Goal: Information Seeking & Learning: Learn about a topic

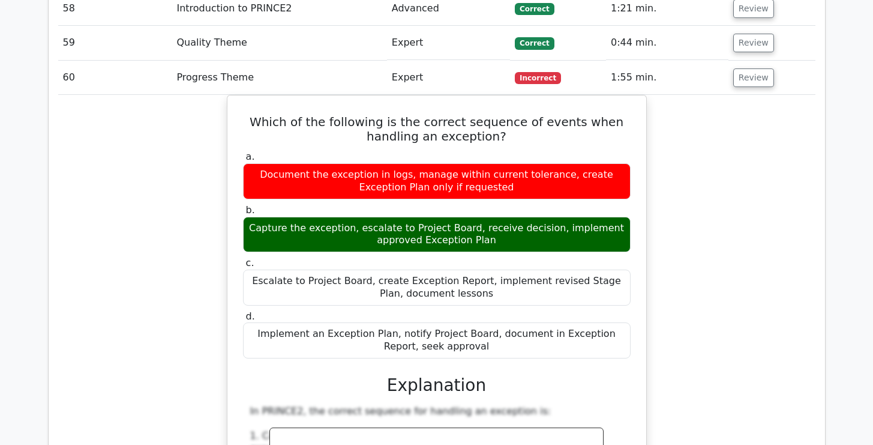
scroll to position [4364, 0]
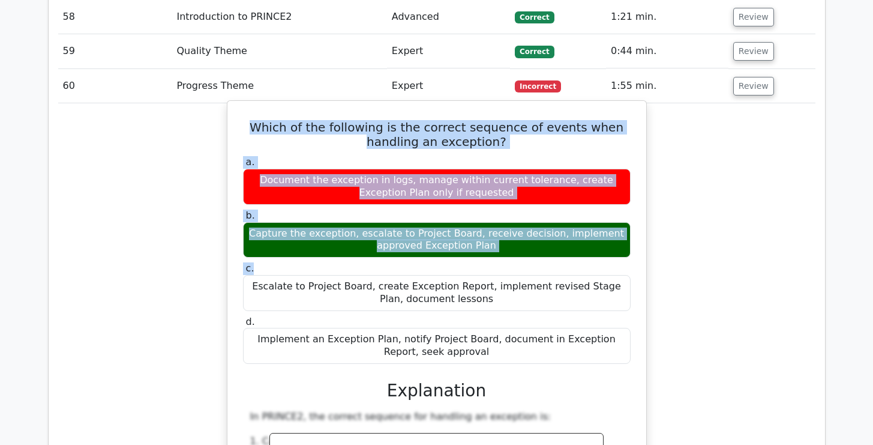
drag, startPoint x: 245, startPoint y: 31, endPoint x: 278, endPoint y: 173, distance: 146.0
click at [278, 173] on div "Which of the following is the correct sequence of events when handling an excep…" at bounding box center [436, 411] width 409 height 610
drag, startPoint x: 278, startPoint y: 173, endPoint x: 269, endPoint y: 265, distance: 92.2
click at [269, 265] on div "a. Document the exception in logs, manage within current tolerance, create Exce…" at bounding box center [437, 260] width 402 height 212
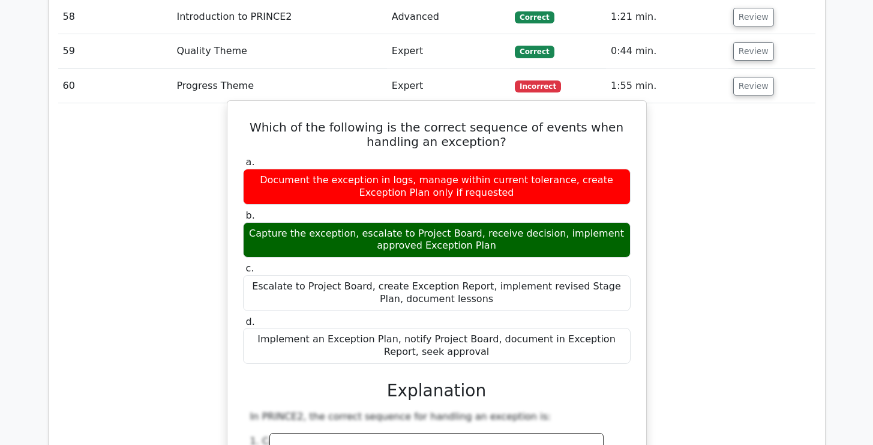
click at [242, 106] on div "Which of the following is the correct sequence of events when handling an excep…" at bounding box center [436, 411] width 409 height 610
drag, startPoint x: 247, startPoint y: 32, endPoint x: 259, endPoint y: 269, distance: 236.6
click at [259, 269] on div "Which of the following is the correct sequence of events when handling an excep…" at bounding box center [436, 411] width 409 height 610
copy div "Which of the following is the correct sequence of events when handling an excep…"
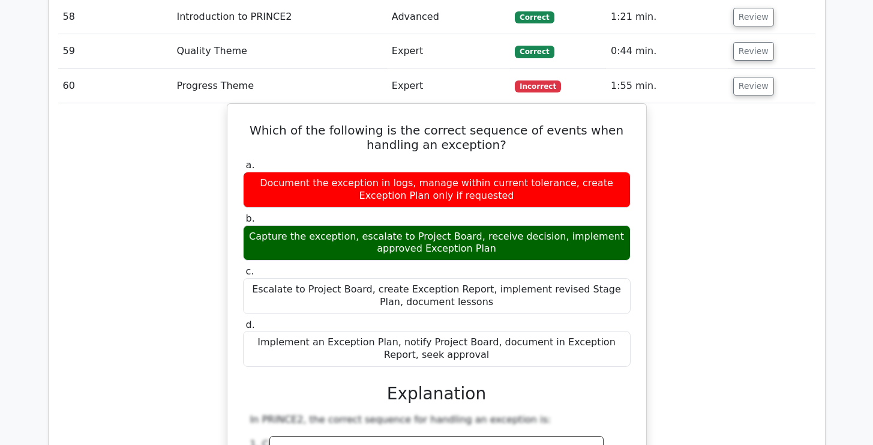
click at [671, 162] on div "Which of the following is the correct sequence of events when handling an excep…" at bounding box center [436, 420] width 757 height 635
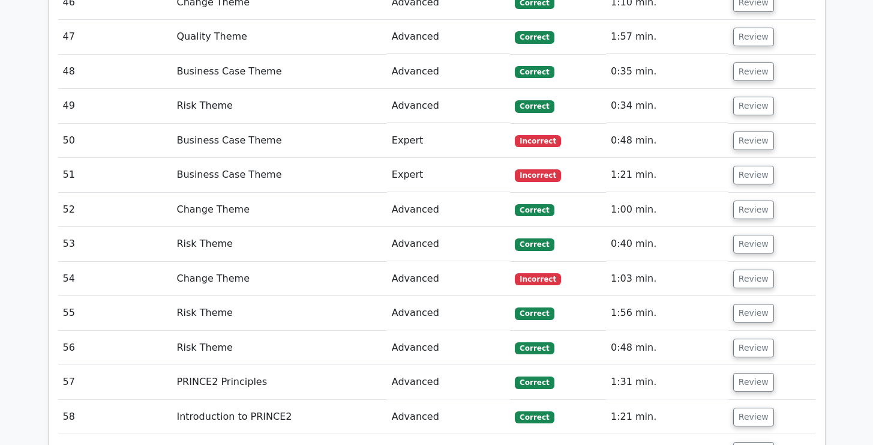
scroll to position [3960, 0]
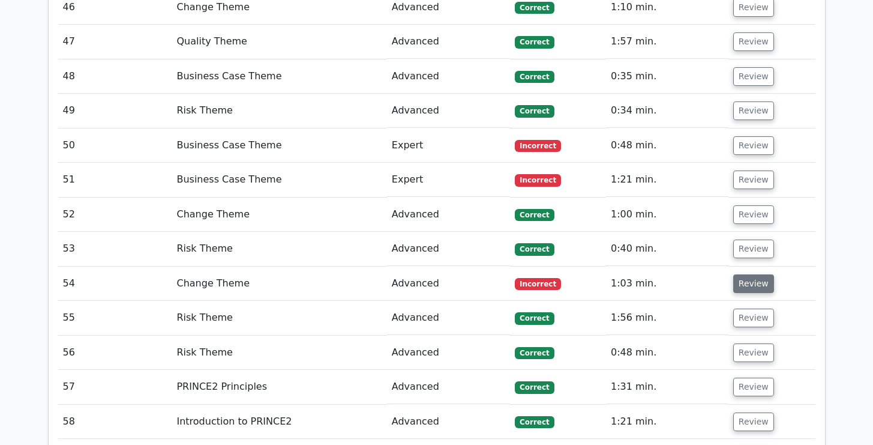
click at [756, 274] on button "Review" at bounding box center [753, 283] width 41 height 19
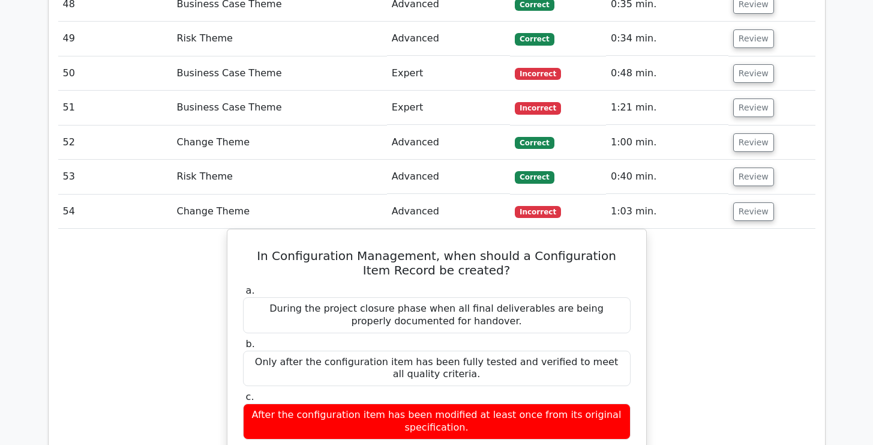
scroll to position [4056, 0]
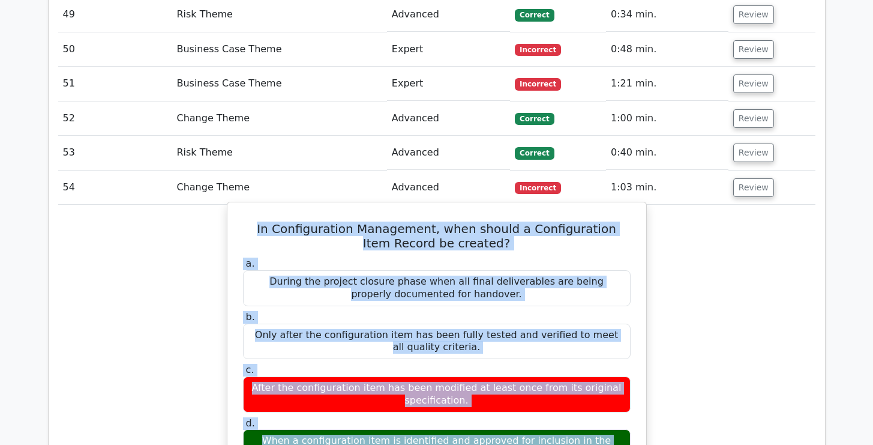
drag, startPoint x: 240, startPoint y: 137, endPoint x: 260, endPoint y: 387, distance: 250.3
copy div "In Configuration Management, when should a Configuration Item Record be created…"
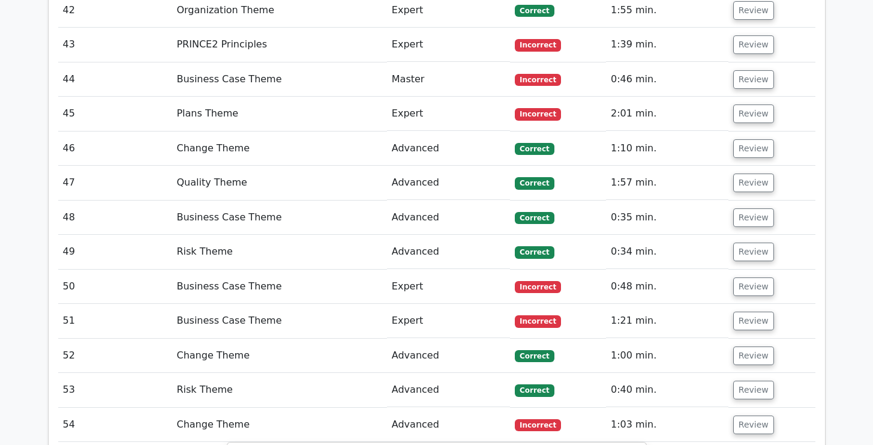
scroll to position [3876, 0]
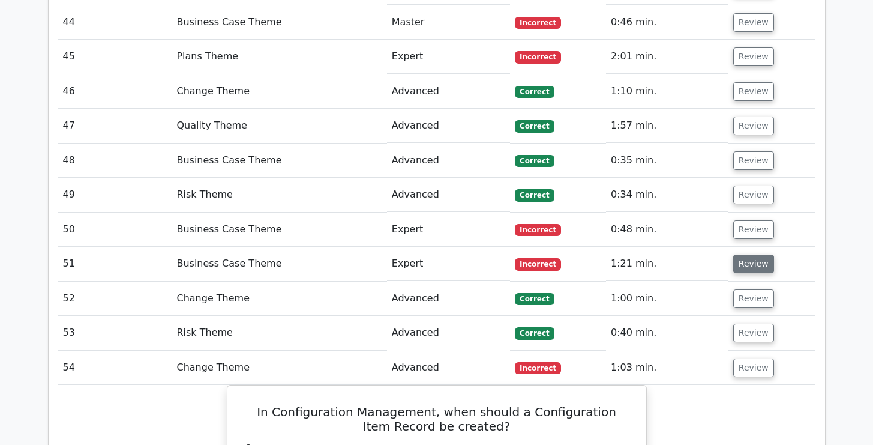
click at [761, 254] on button "Review" at bounding box center [753, 263] width 41 height 19
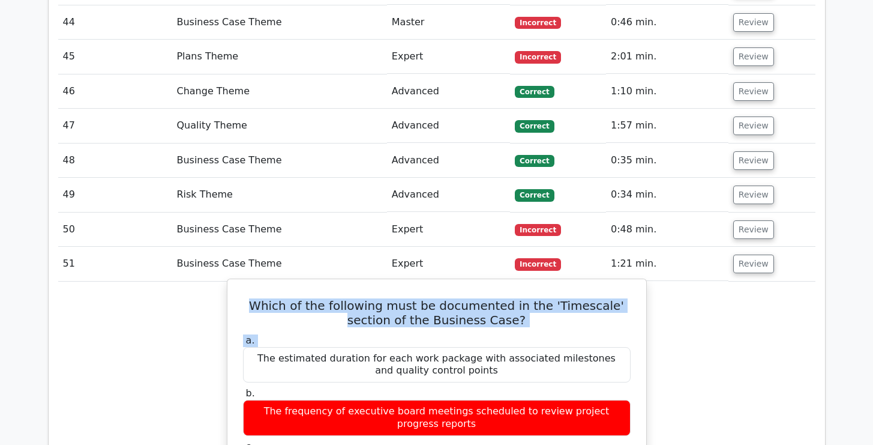
drag, startPoint x: 242, startPoint y: 209, endPoint x: 246, endPoint y: 265, distance: 55.9
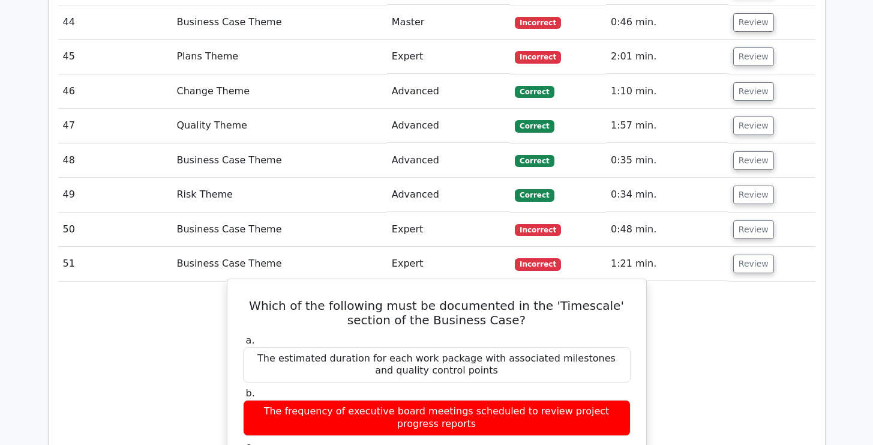
click at [243, 298] on h5 "Which of the following must be documented in the 'Timescale' section of the Bus…" at bounding box center [437, 312] width 390 height 29
drag, startPoint x: 243, startPoint y: 216, endPoint x: 248, endPoint y: 432, distance: 216.0
copy div "Which of the following must be documented in the 'Timescale' section of the Bus…"
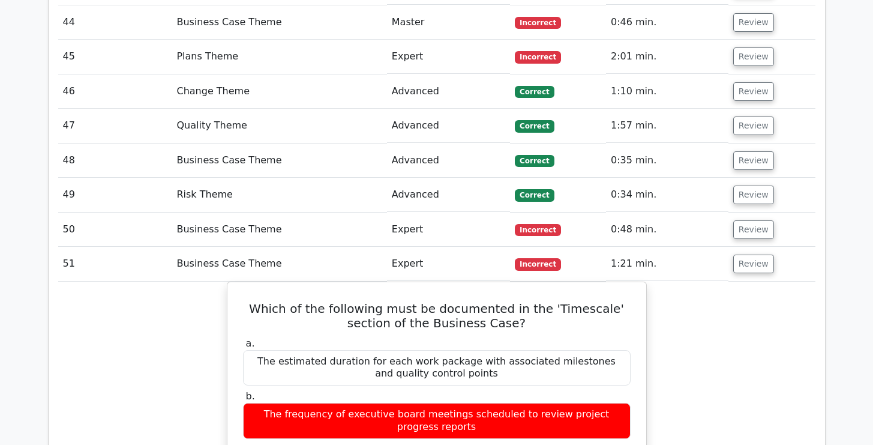
scroll to position [3877, 0]
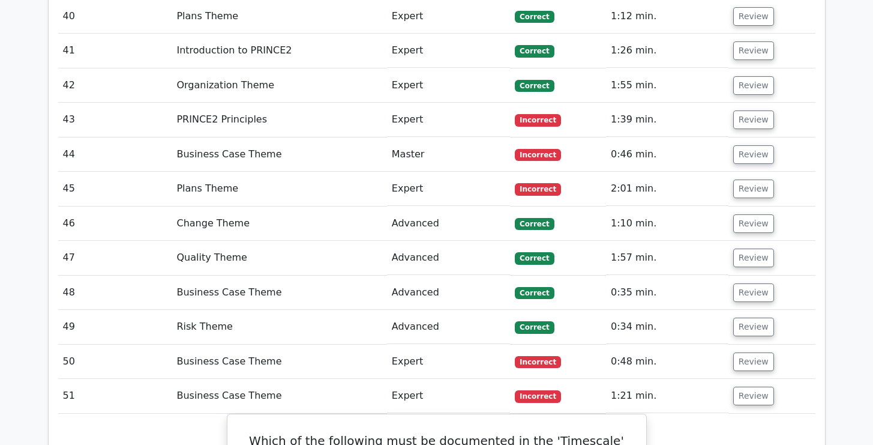
scroll to position [3733, 0]
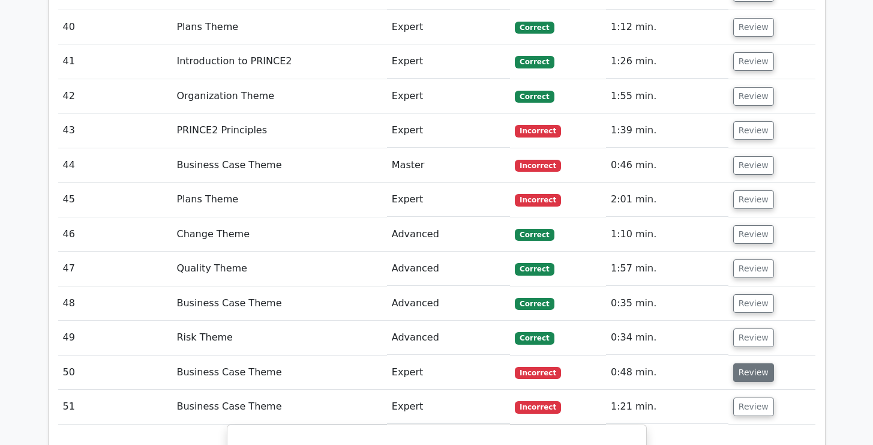
click at [755, 363] on button "Review" at bounding box center [753, 372] width 41 height 19
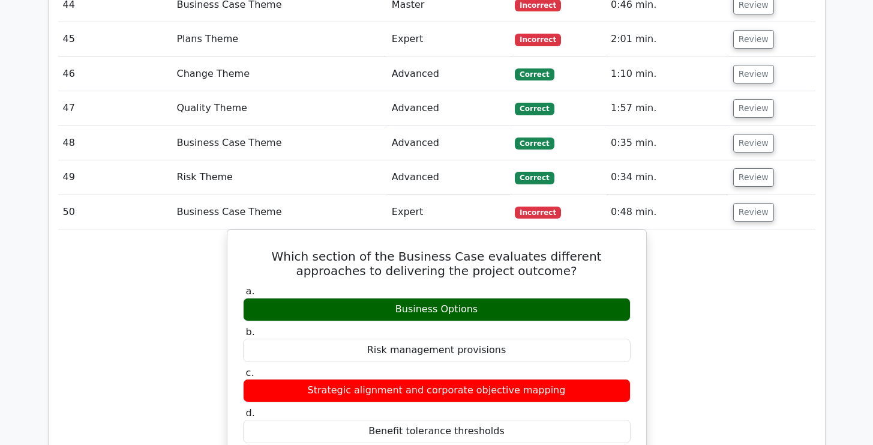
scroll to position [3892, 0]
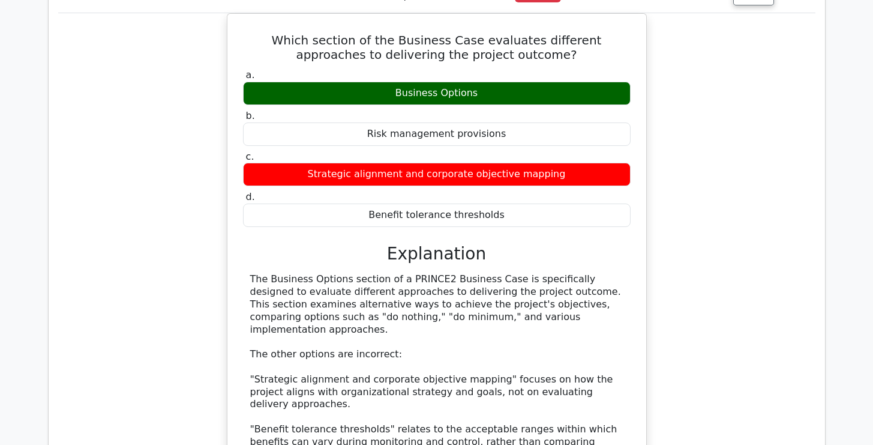
scroll to position [4108, 0]
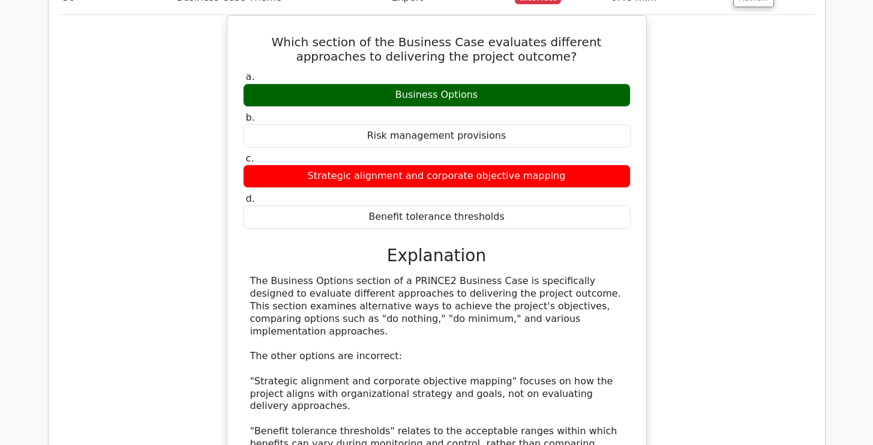
click at [724, 137] on div "Which section of the Business Case evaluates different approaches to delivering…" at bounding box center [436, 295] width 757 height 561
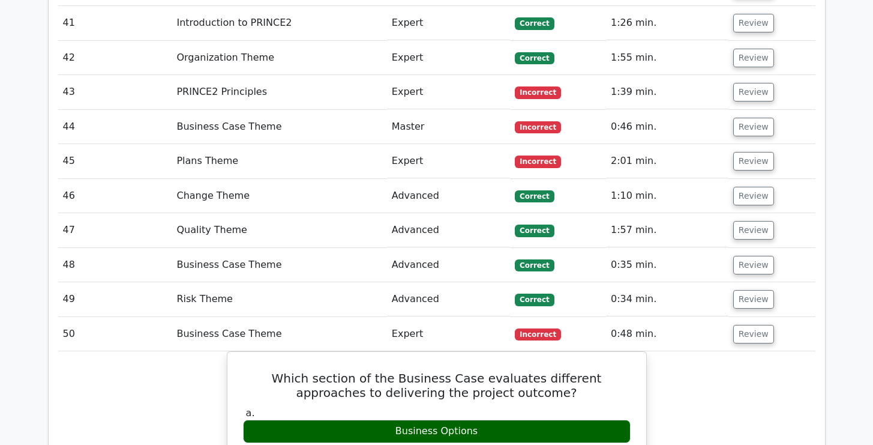
scroll to position [3748, 0]
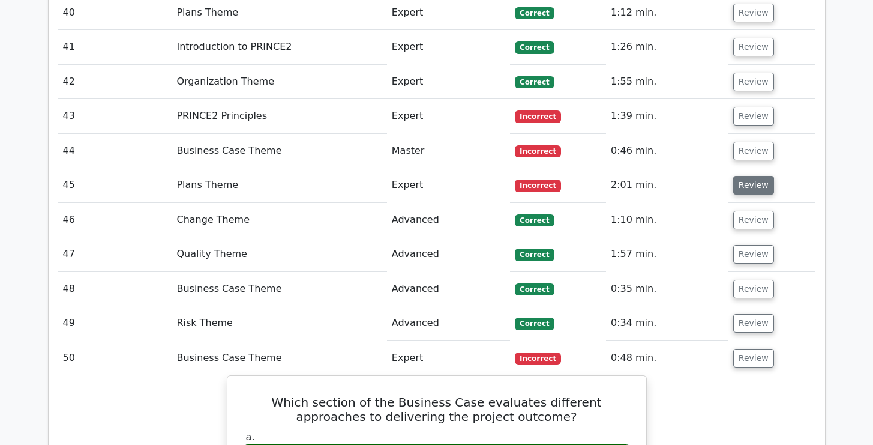
click at [739, 176] on button "Review" at bounding box center [753, 185] width 41 height 19
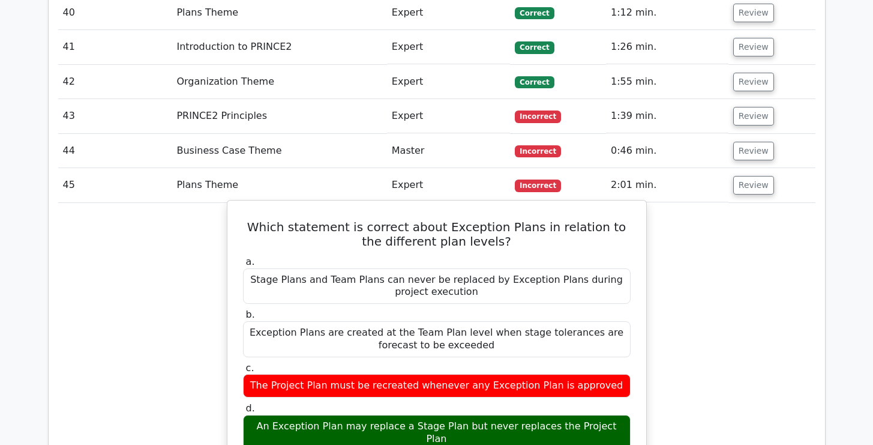
drag, startPoint x: 607, startPoint y: 293, endPoint x: 257, endPoint y: 293, distance: 350.3
click at [257, 374] on div "The Project Plan must be recreated whenever any Exception Plan is approved" at bounding box center [437, 385] width 388 height 23
click at [272, 402] on label "d. An Exception Plan may replace a Stage Plan but never replaces the Project Pl…" at bounding box center [437, 426] width 388 height 48
click at [272, 374] on div "The Project Plan must be recreated whenever any Exception Plan is approved" at bounding box center [437, 385] width 388 height 23
drag, startPoint x: 266, startPoint y: 298, endPoint x: 607, endPoint y: 298, distance: 340.7
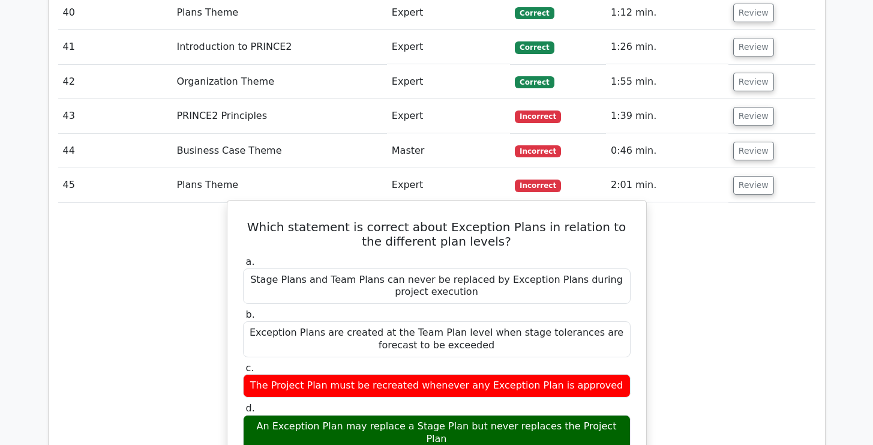
click at [607, 374] on div "The Project Plan must be recreated whenever any Exception Plan is approved" at bounding box center [437, 385] width 388 height 23
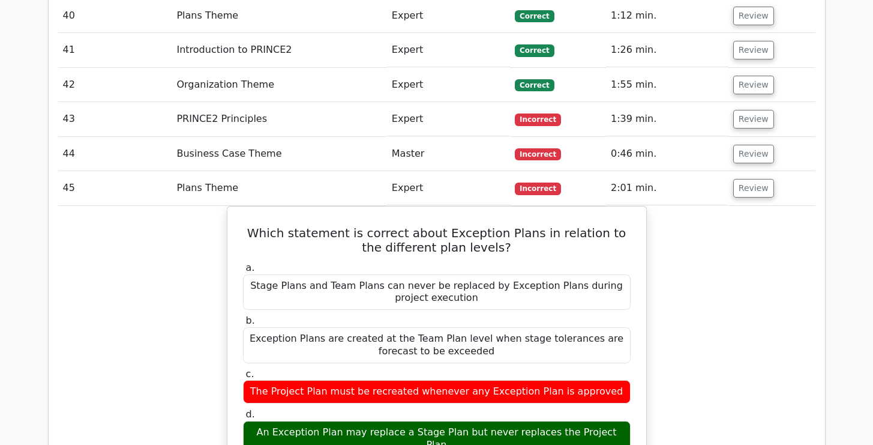
click at [599, 301] on div at bounding box center [599, 301] width 0 height 0
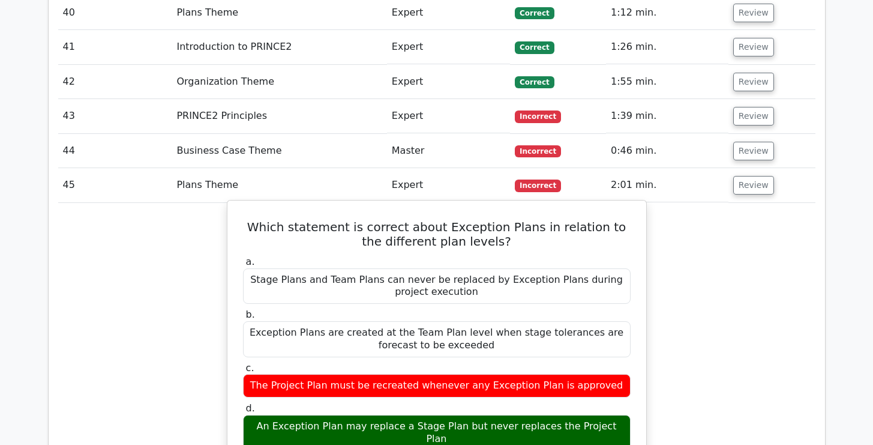
drag, startPoint x: 260, startPoint y: 132, endPoint x: 258, endPoint y: 347, distance: 214.8
copy div "Which statement is correct about Exception Plans in relation to the different p…"
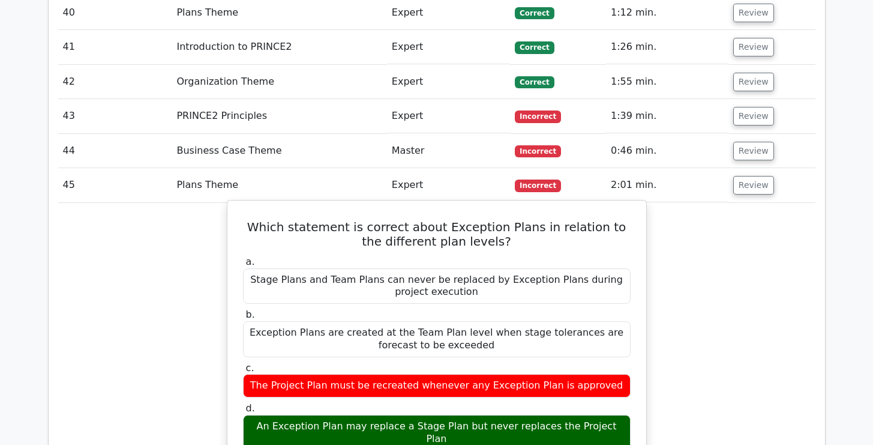
click at [451, 374] on div "The Project Plan must be recreated whenever any Exception Plan is approved" at bounding box center [437, 385] width 388 height 23
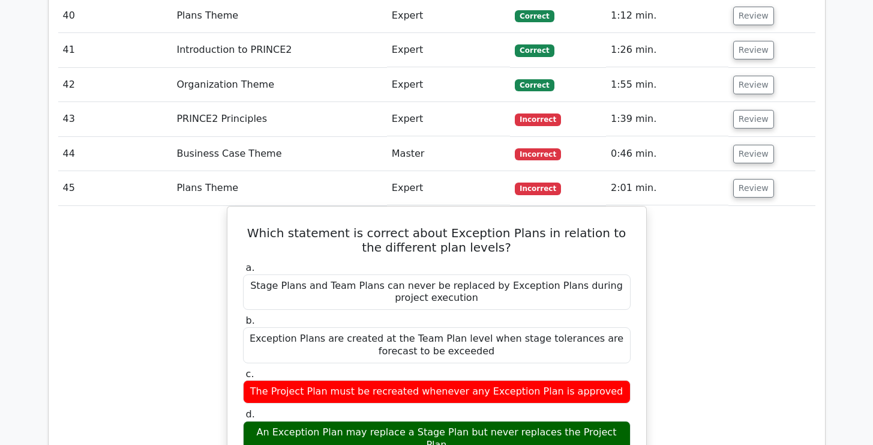
click at [443, 272] on div at bounding box center [443, 272] width 0 height 0
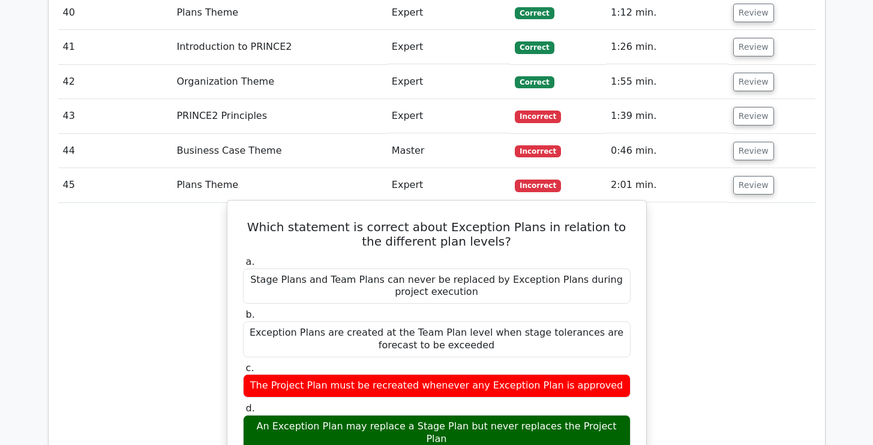
click at [633, 402] on div "d. An Exception Plan may replace a Stage Plan but never replaces the Project Pl…" at bounding box center [437, 426] width 402 height 48
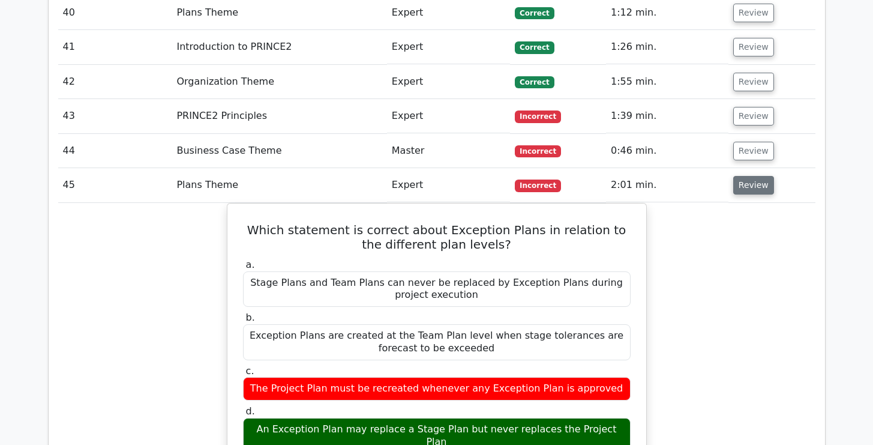
click at [762, 176] on button "Review" at bounding box center [753, 185] width 41 height 19
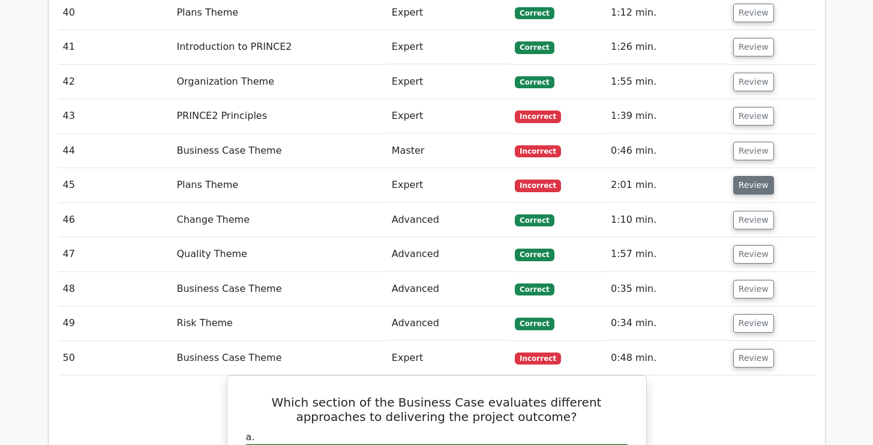
click at [751, 176] on button "Review" at bounding box center [753, 185] width 41 height 19
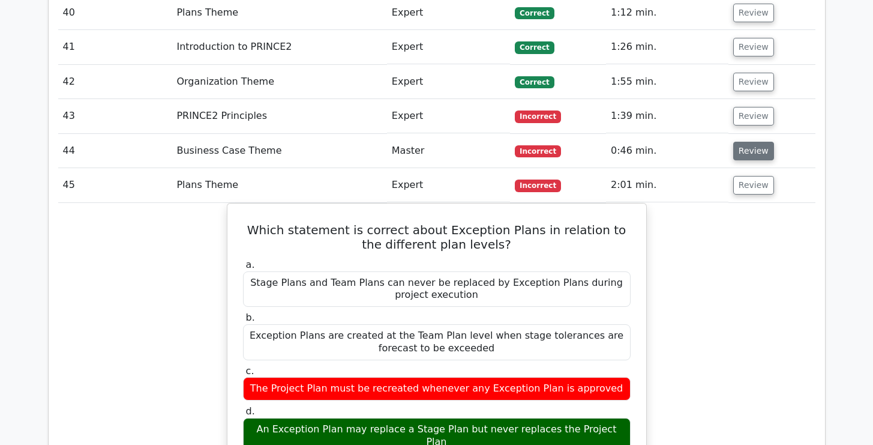
click at [751, 142] on button "Review" at bounding box center [753, 151] width 41 height 19
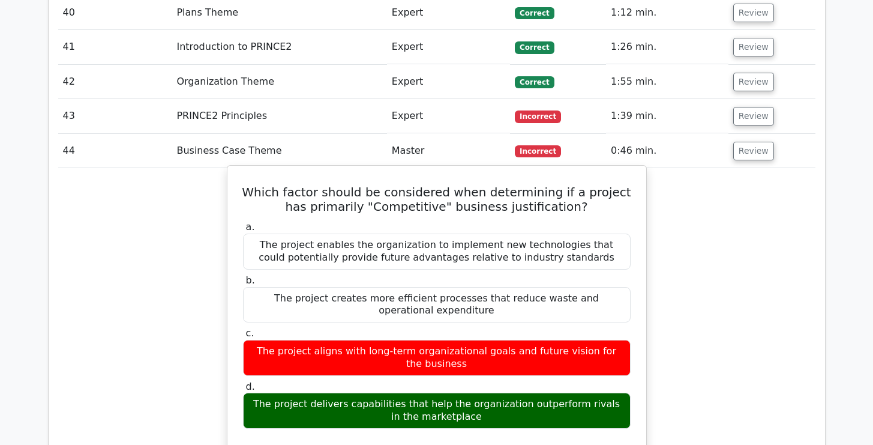
click at [620, 392] on div "The project delivers capabilities that help the organization outperform rivals …" at bounding box center [437, 410] width 388 height 36
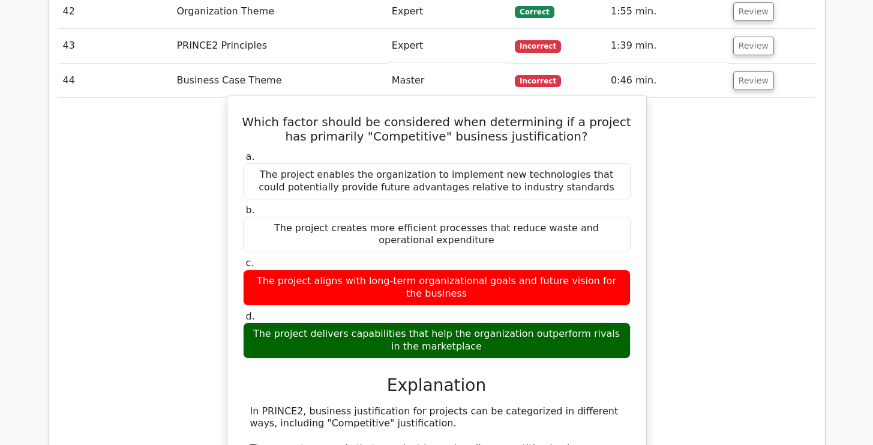
scroll to position [3820, 0]
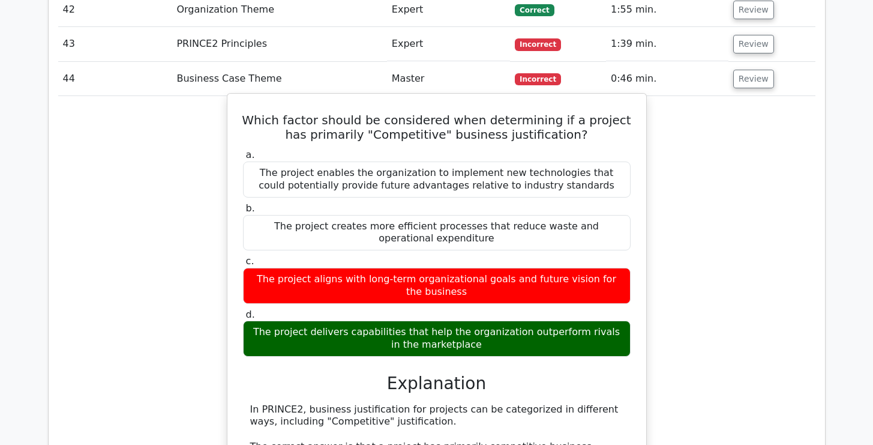
drag, startPoint x: 560, startPoint y: 372, endPoint x: 371, endPoint y: 364, distance: 189.1
drag, startPoint x: 478, startPoint y: 214, endPoint x: 253, endPoint y: 179, distance: 228.2
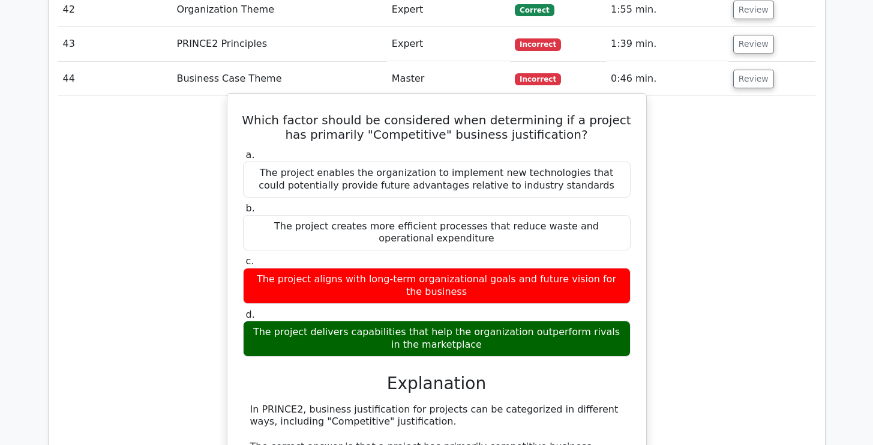
click at [252, 179] on div "a. The project enables the organization to implement new technologies that coul…" at bounding box center [437, 252] width 402 height 212
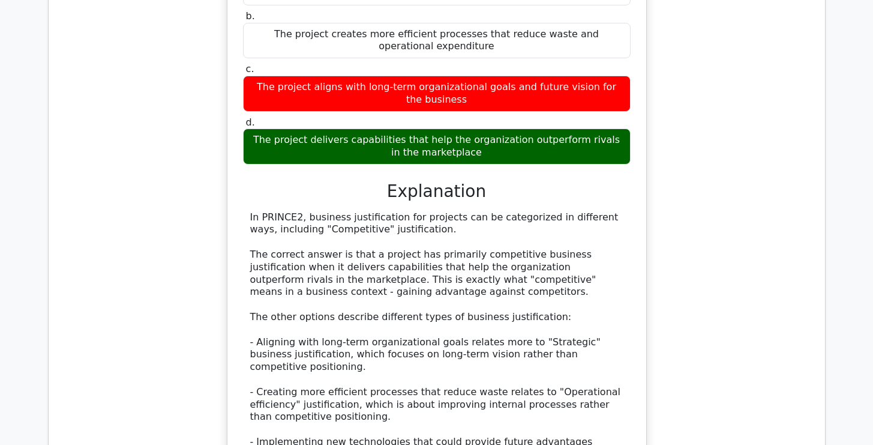
scroll to position [3988, 0]
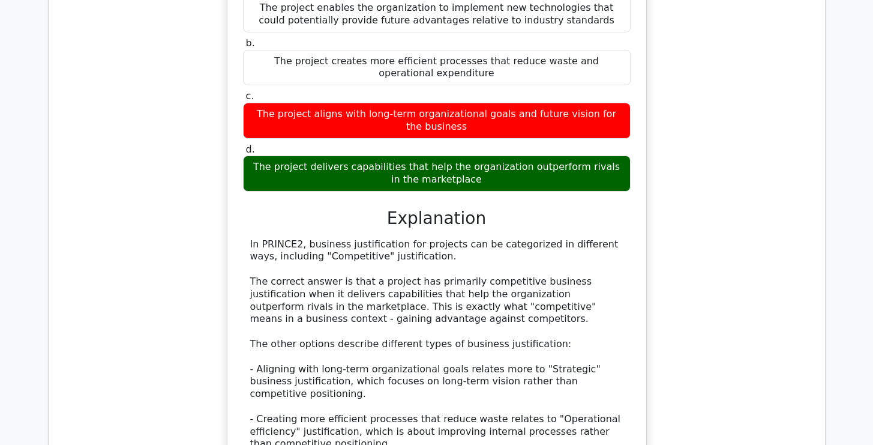
click at [679, 81] on div "Which factor should be considered when determining if a project has primarily "…" at bounding box center [436, 252] width 757 height 648
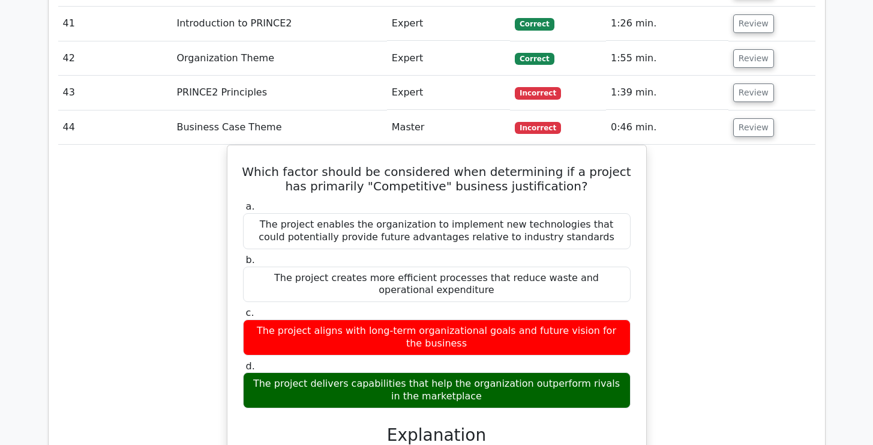
scroll to position [3748, 0]
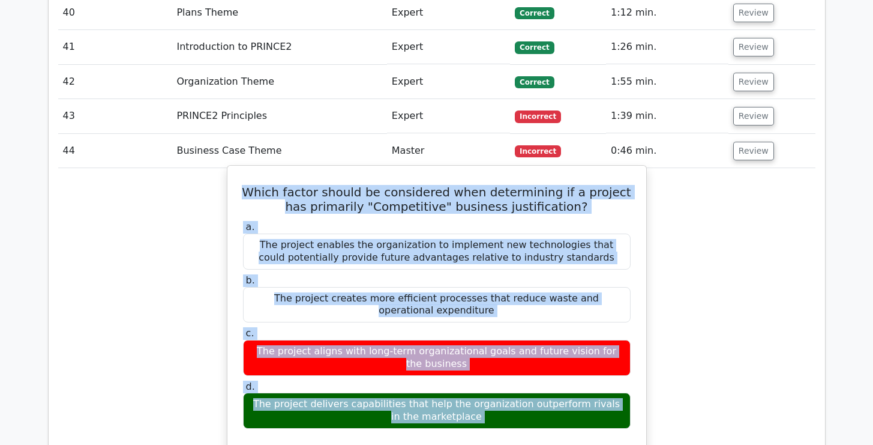
drag, startPoint x: 257, startPoint y: 100, endPoint x: 269, endPoint y: 341, distance: 242.1
copy div "Which factor should be considered when determining if a project has primarily "…"
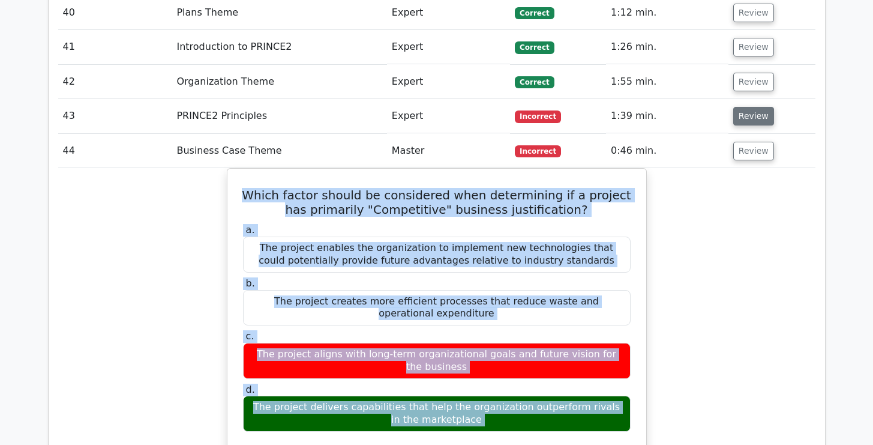
click at [756, 107] on button "Review" at bounding box center [753, 116] width 41 height 19
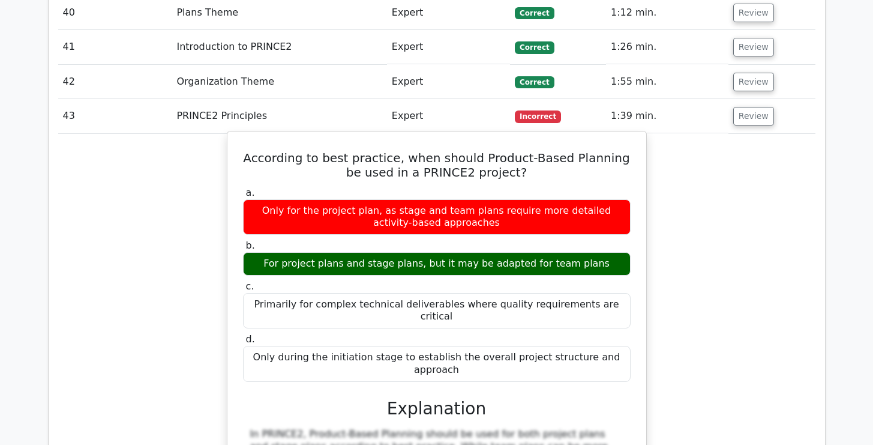
drag, startPoint x: 256, startPoint y: 66, endPoint x: 242, endPoint y: 266, distance: 200.2
click at [242, 266] on div "According to best practice, when should Product-Based Planning be used in a PRI…" at bounding box center [436, 410] width 409 height 548
copy div "According to best practice, when should Product-Based Planning be used in a PRI…"
click at [297, 151] on h5 "According to best practice, when should Product-Based Planning be used in a PRI…" at bounding box center [437, 165] width 390 height 29
drag, startPoint x: 254, startPoint y: 66, endPoint x: 254, endPoint y: 260, distance: 194.4
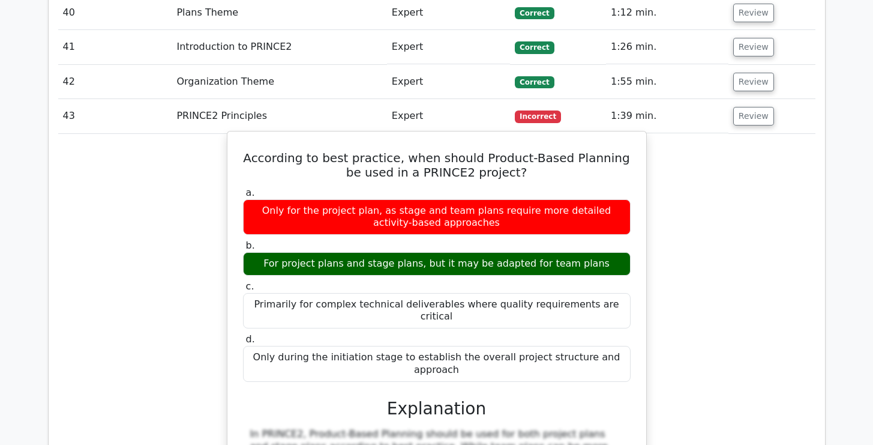
click at [254, 260] on div "According to best practice, when should Product-Based Planning be used in a PRI…" at bounding box center [436, 410] width 409 height 548
copy div "According to best practice, when should Product-Based Planning be used in a PRI…"
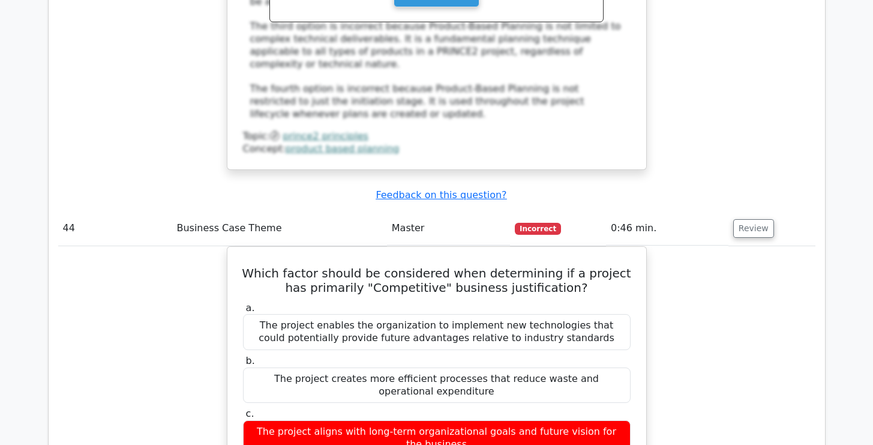
scroll to position [4276, 0]
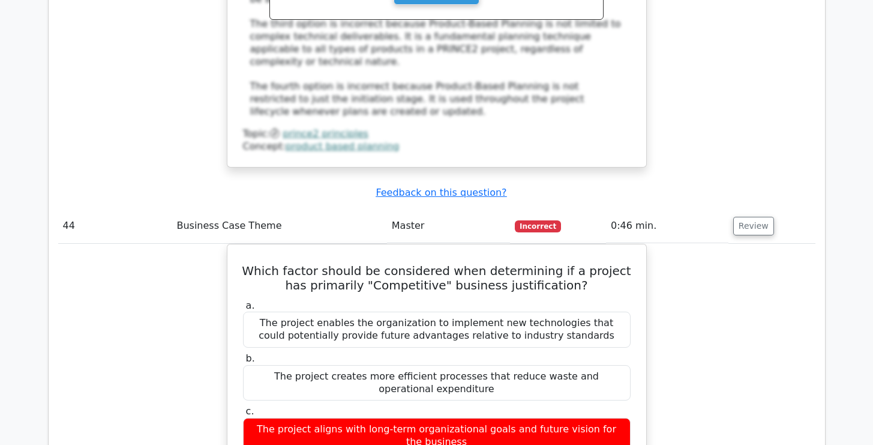
click at [843, 134] on main ".st0{fill-rule:evenodd;clip-rule:evenodd;fill:#000041;} .st1{fill-rule:evenodd;…" at bounding box center [436, 391] width 873 height 9257
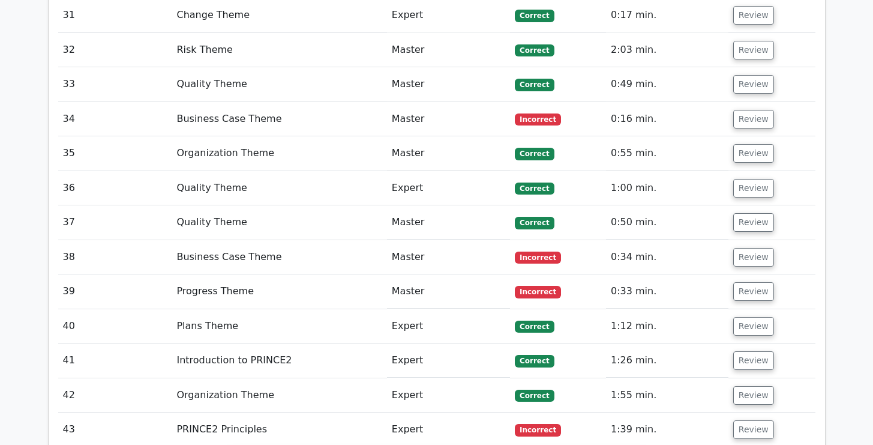
scroll to position [3436, 0]
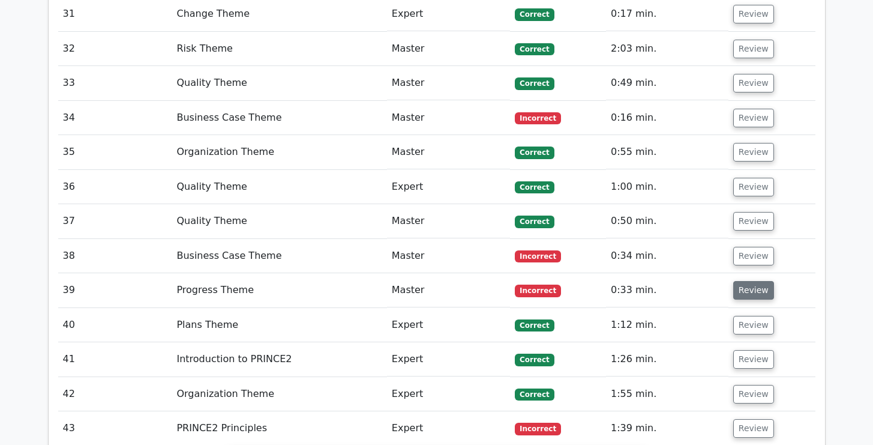
click at [751, 281] on button "Review" at bounding box center [753, 290] width 41 height 19
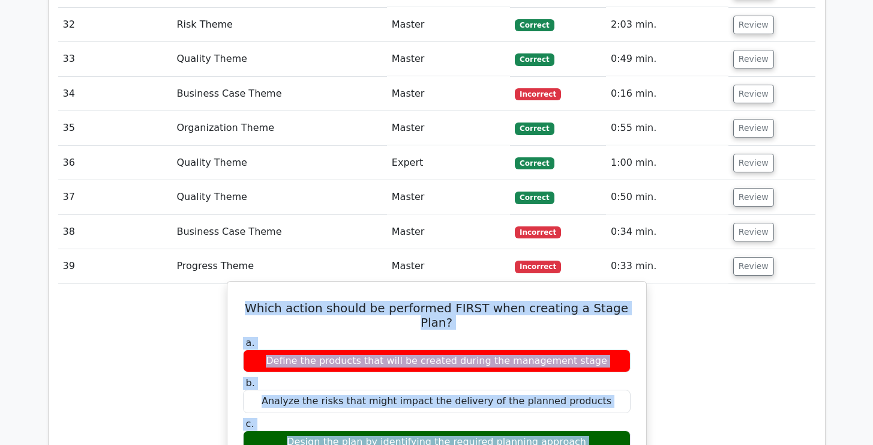
scroll to position [3461, 0]
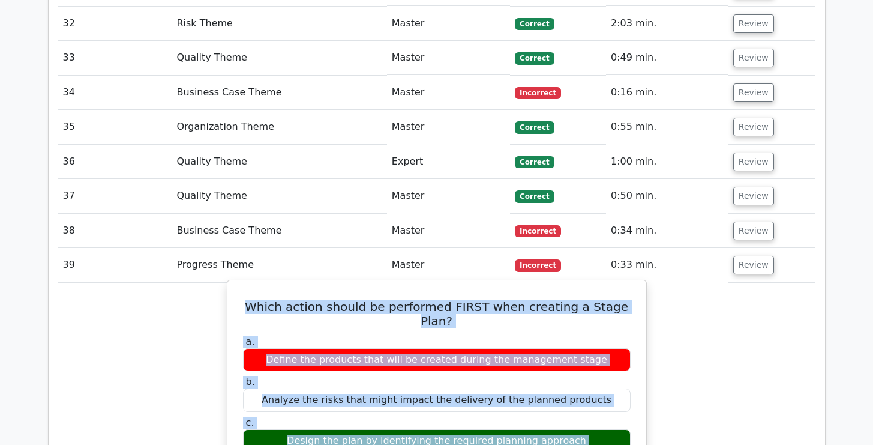
drag, startPoint x: 252, startPoint y: 233, endPoint x: 274, endPoint y: 398, distance: 165.9
copy div "Which action should be performed FIRST when creating a Stage Plan? a. Define th…"
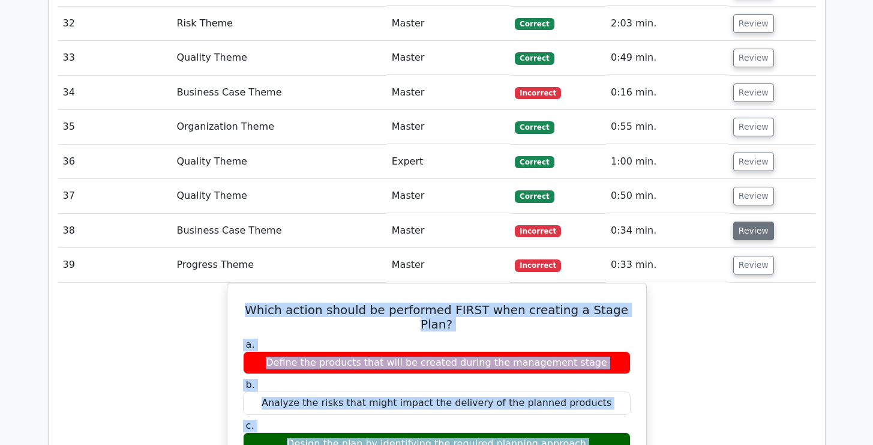
click at [750, 221] on button "Review" at bounding box center [753, 230] width 41 height 19
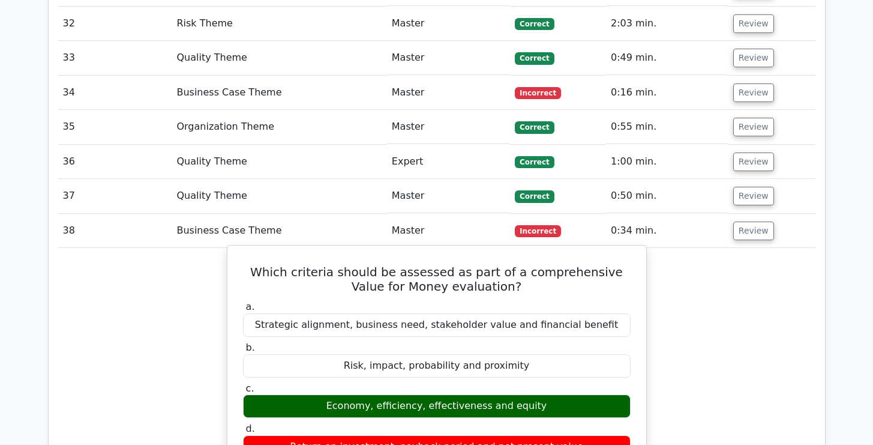
click at [541, 265] on h5 "Which criteria should be assessed as part of a comprehensive Value for Money ev…" at bounding box center [437, 279] width 390 height 29
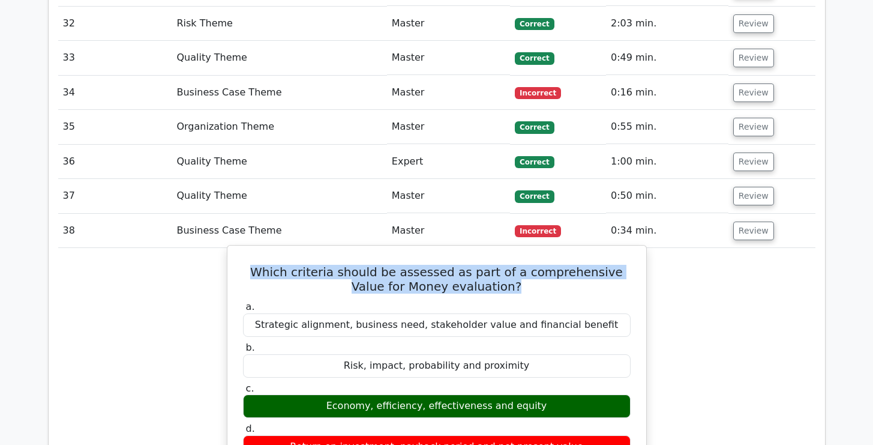
drag, startPoint x: 513, startPoint y: 189, endPoint x: 249, endPoint y: 179, distance: 264.1
click at [249, 265] on h5 "Which criteria should be assessed as part of a comprehensive Value for Money ev…" at bounding box center [437, 279] width 390 height 29
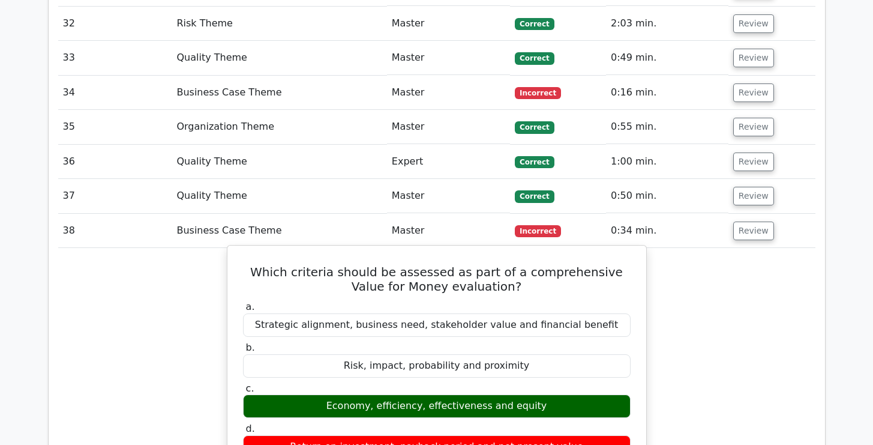
click at [517, 265] on h5 "Which criteria should be assessed as part of a comprehensive Value for Money ev…" at bounding box center [437, 279] width 390 height 29
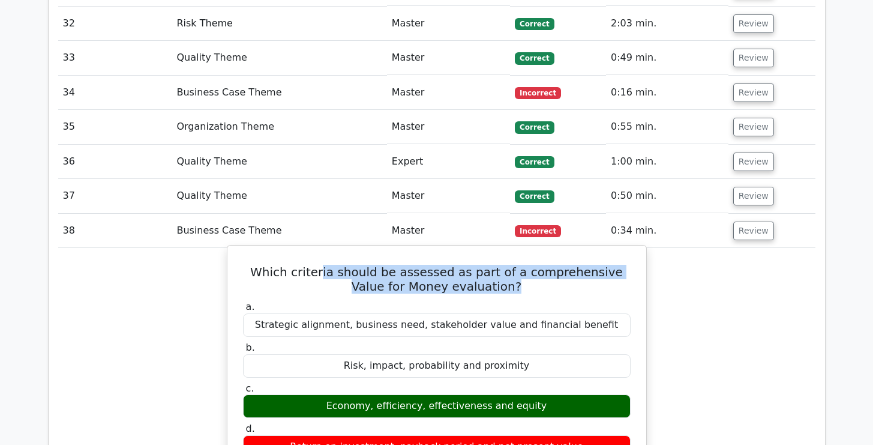
drag, startPoint x: 493, startPoint y: 190, endPoint x: 310, endPoint y: 178, distance: 182.8
click at [310, 265] on h5 "Which criteria should be assessed as part of a comprehensive Value for Money ev…" at bounding box center [437, 279] width 390 height 29
drag, startPoint x: 249, startPoint y: 178, endPoint x: 381, endPoint y: 202, distance: 134.3
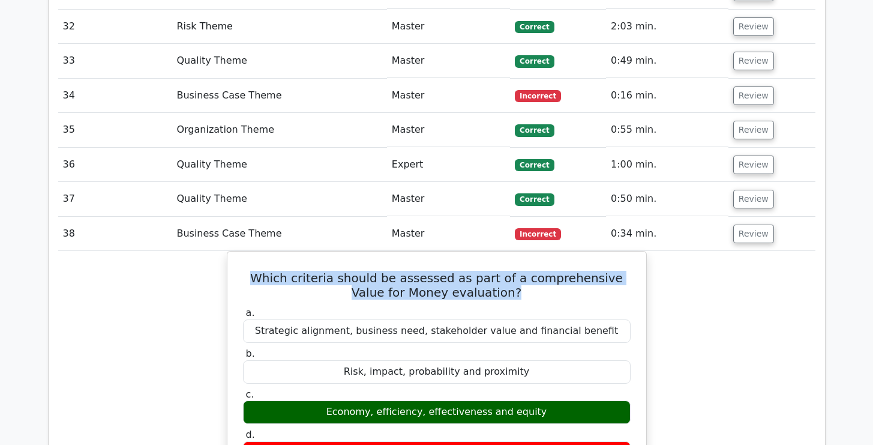
click at [373, 203] on div at bounding box center [373, 203] width 0 height 0
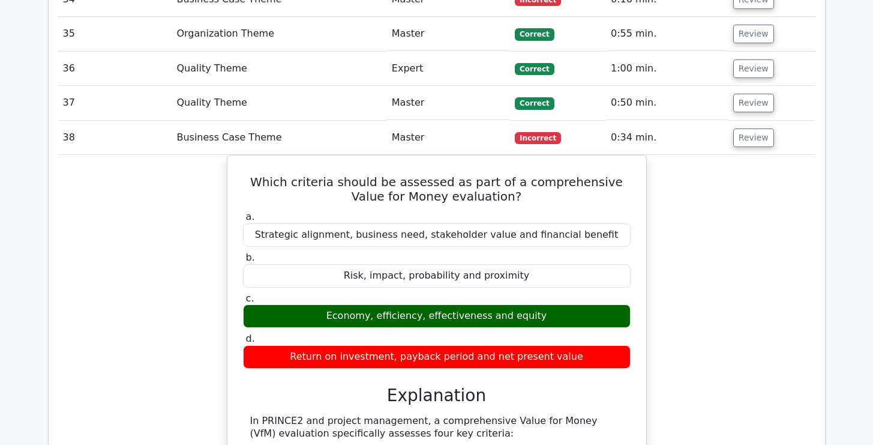
scroll to position [3542, 0]
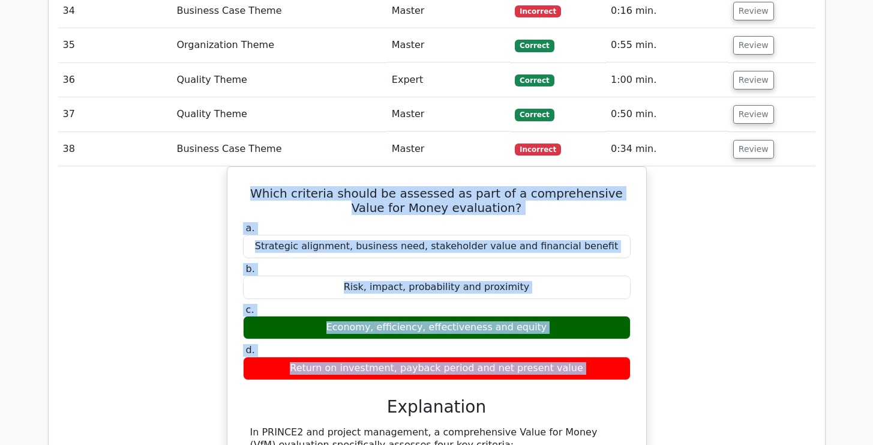
drag, startPoint x: 243, startPoint y: 92, endPoint x: 224, endPoint y: 293, distance: 201.9
copy div "Which criteria should be assessed as part of a comprehensive Value for Money ev…"
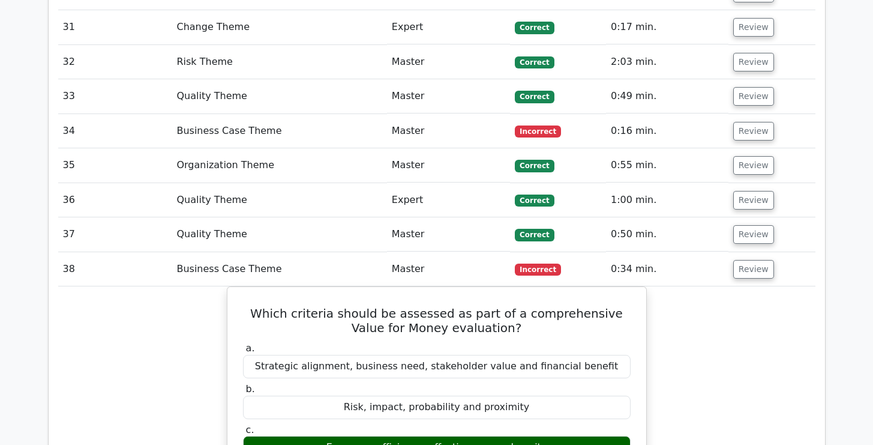
scroll to position [3398, 0]
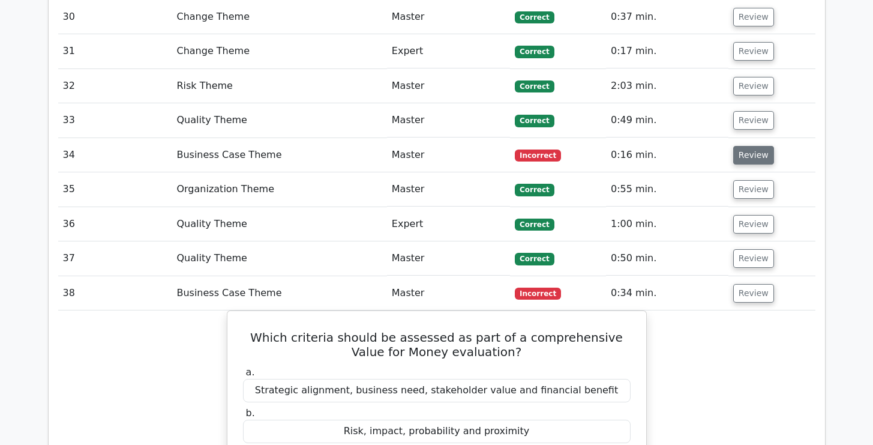
click at [751, 146] on button "Review" at bounding box center [753, 155] width 41 height 19
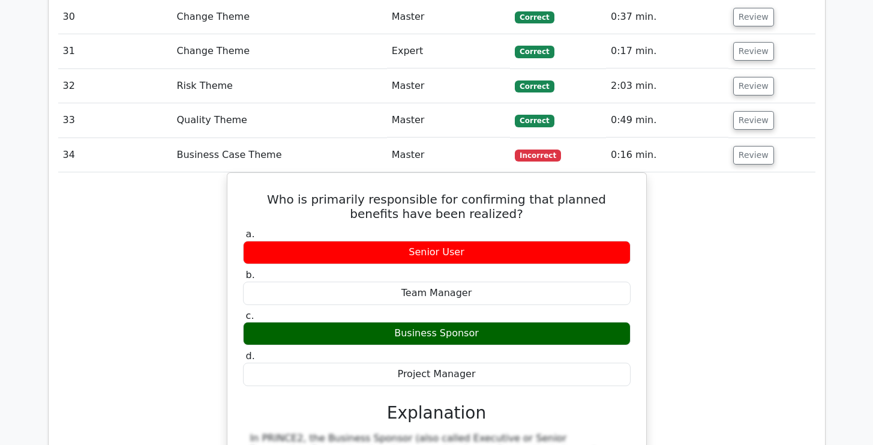
drag, startPoint x: 692, startPoint y: 173, endPoint x: 692, endPoint y: 203, distance: 30.0
click at [692, 203] on div "Who is primarily responsible for confirming that planned benefits have been rea…" at bounding box center [436, 452] width 757 height 561
click at [678, 172] on div "Who is primarily responsible for confirming that planned benefits have been rea…" at bounding box center [436, 452] width 757 height 561
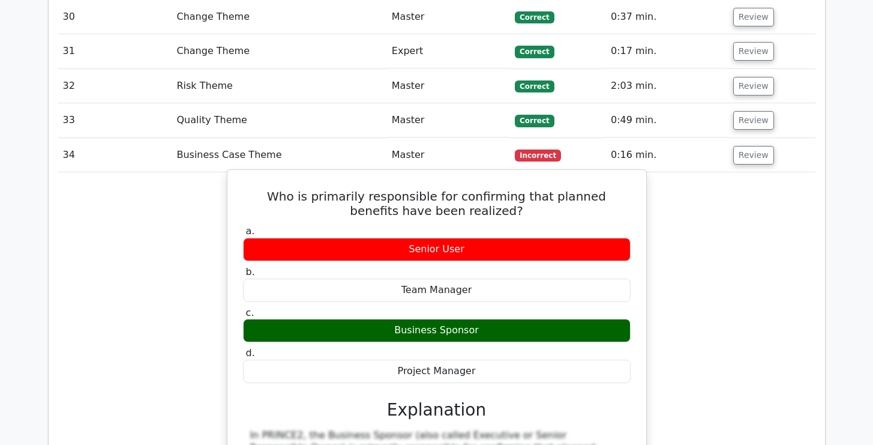
drag, startPoint x: 250, startPoint y: 100, endPoint x: 235, endPoint y: 287, distance: 188.3
click at [235, 287] on div "Who is primarily responsible for confirming that planned benefits have been rea…" at bounding box center [436, 443] width 409 height 536
copy div "Who is primarily responsible for confirming that planned benefits have been rea…"
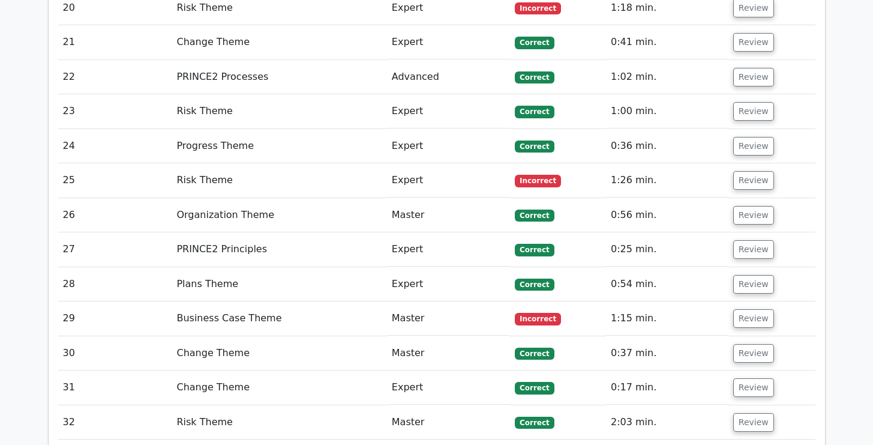
scroll to position [3039, 0]
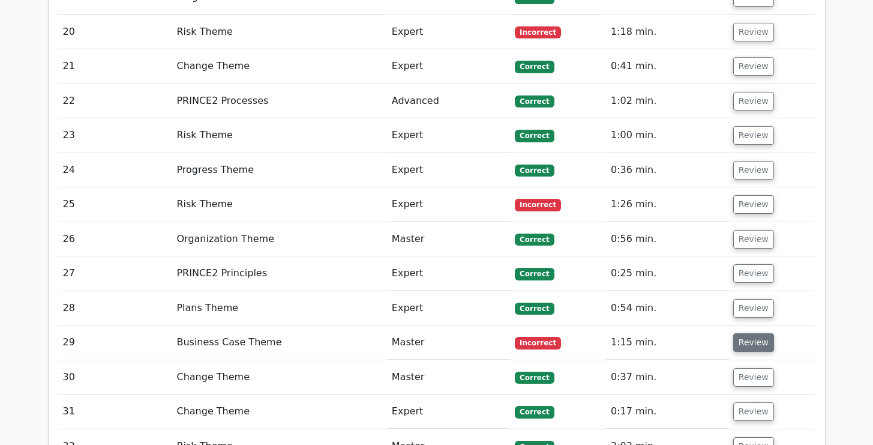
click at [756, 333] on button "Review" at bounding box center [753, 342] width 41 height 19
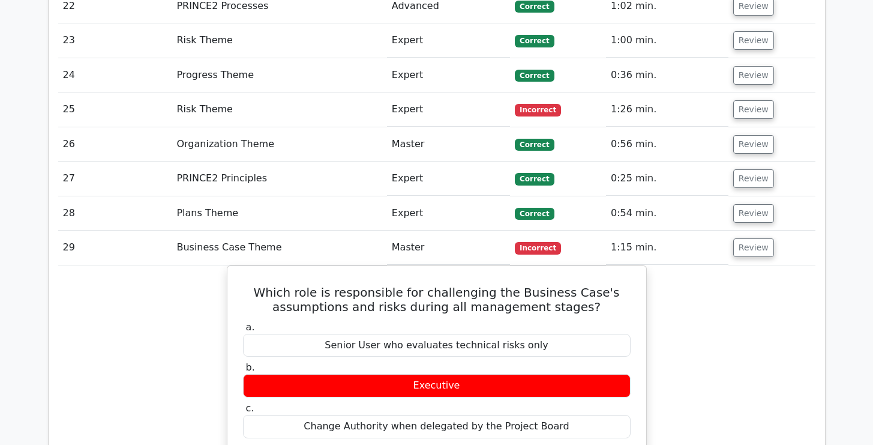
scroll to position [3134, 0]
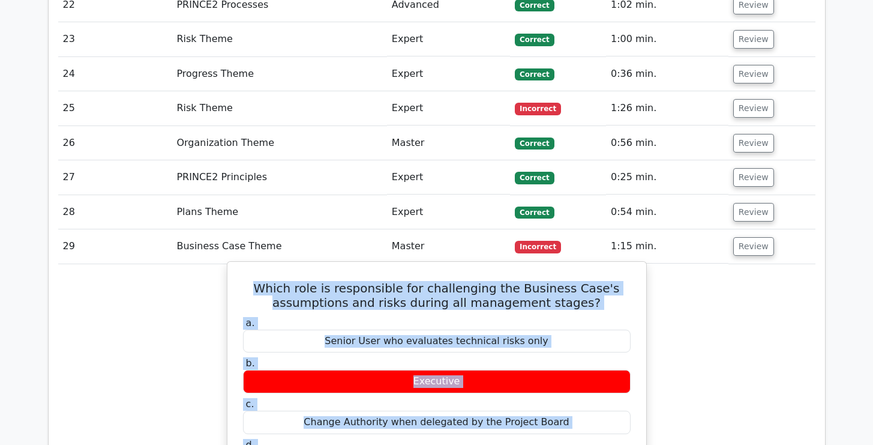
drag, startPoint x: 268, startPoint y: 194, endPoint x: 248, endPoint y: 397, distance: 204.3
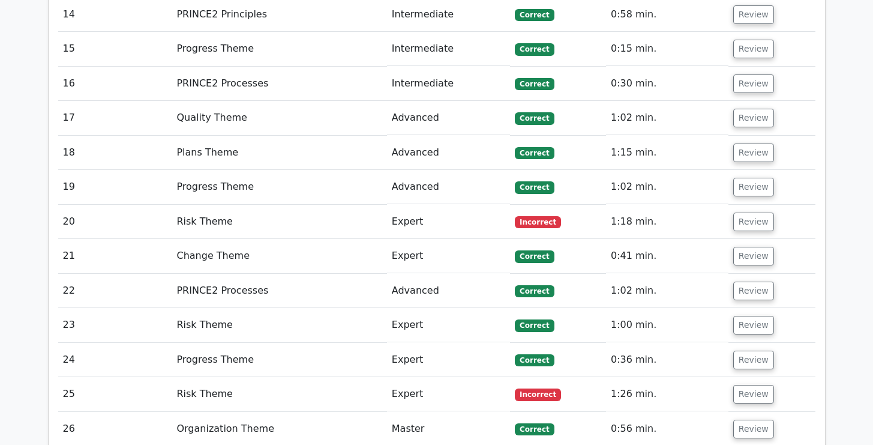
scroll to position [2847, 0]
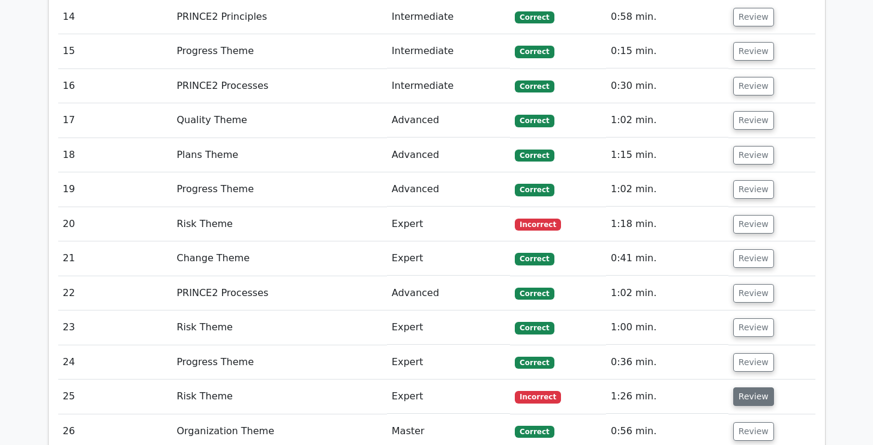
click at [755, 387] on button "Review" at bounding box center [753, 396] width 41 height 19
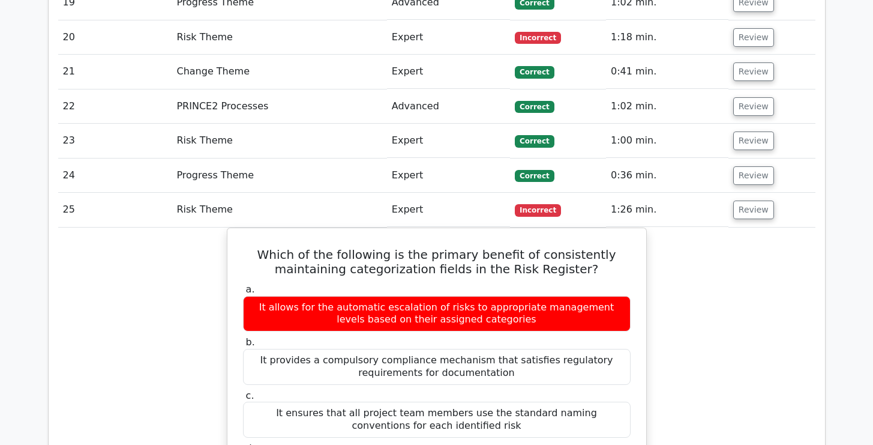
scroll to position [3039, 0]
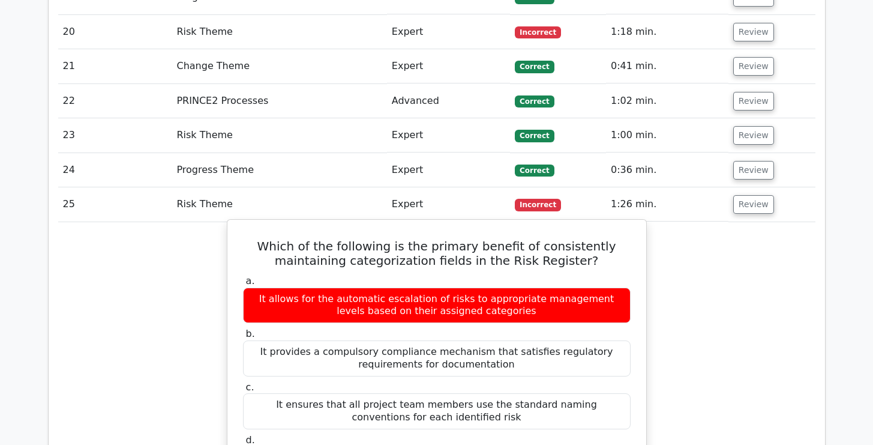
drag, startPoint x: 234, startPoint y: 157, endPoint x: 252, endPoint y: 263, distance: 108.3
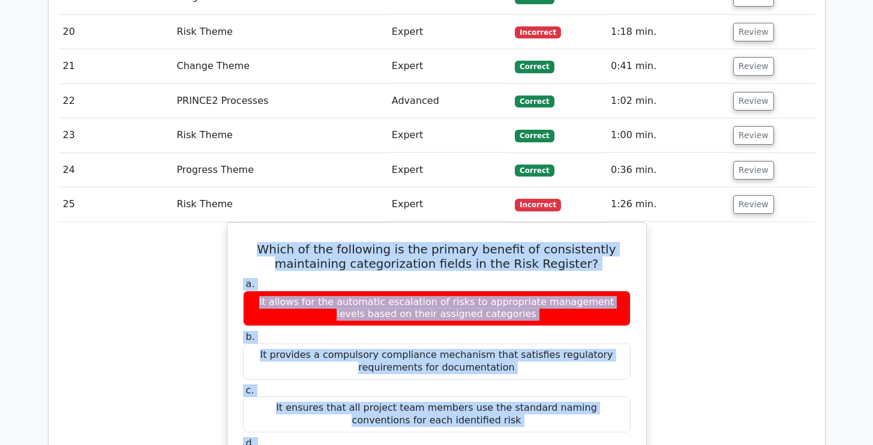
drag, startPoint x: 245, startPoint y: 149, endPoint x: 202, endPoint y: 397, distance: 252.0
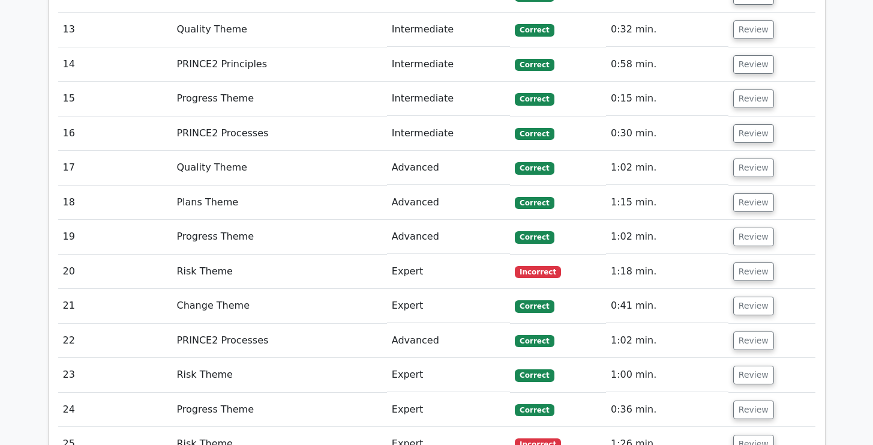
scroll to position [2799, 0]
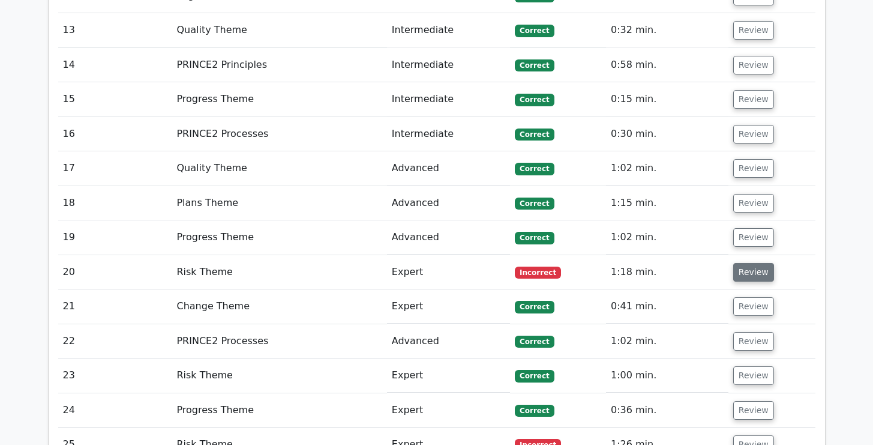
click at [752, 263] on button "Review" at bounding box center [753, 272] width 41 height 19
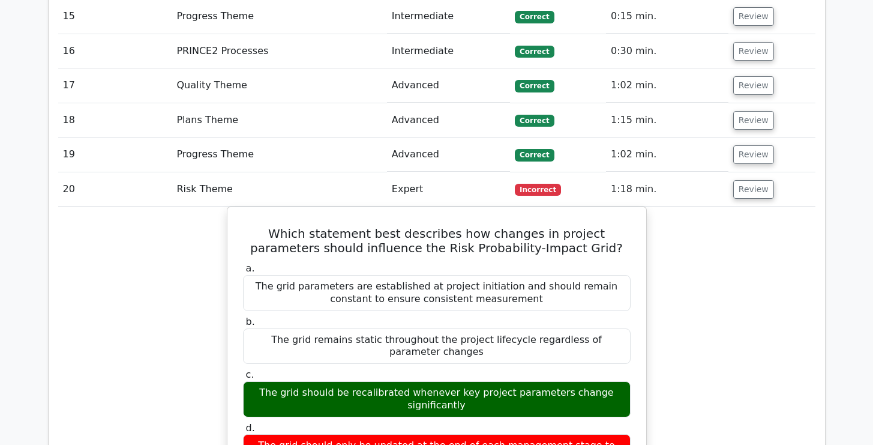
scroll to position [2895, 0]
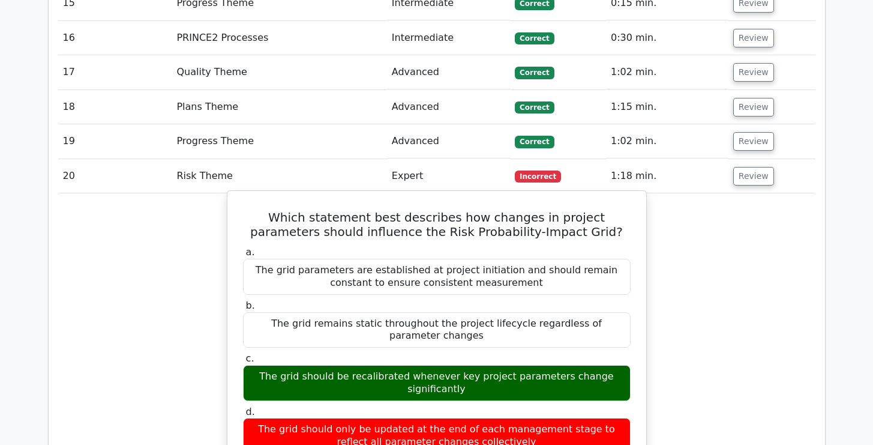
drag, startPoint x: 251, startPoint y: 119, endPoint x: 231, endPoint y: 356, distance: 238.4
click at [314, 246] on label "a. The grid parameters are established at project initiation and should remain …" at bounding box center [437, 270] width 388 height 48
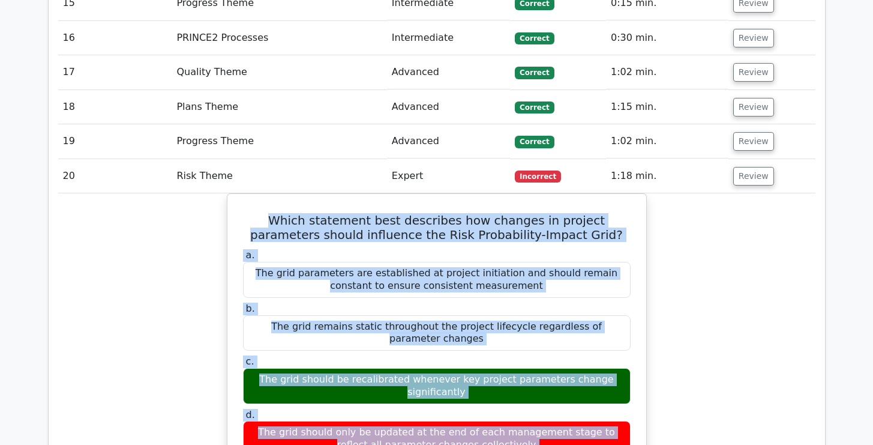
drag, startPoint x: 247, startPoint y: 122, endPoint x: 217, endPoint y: 389, distance: 268.6
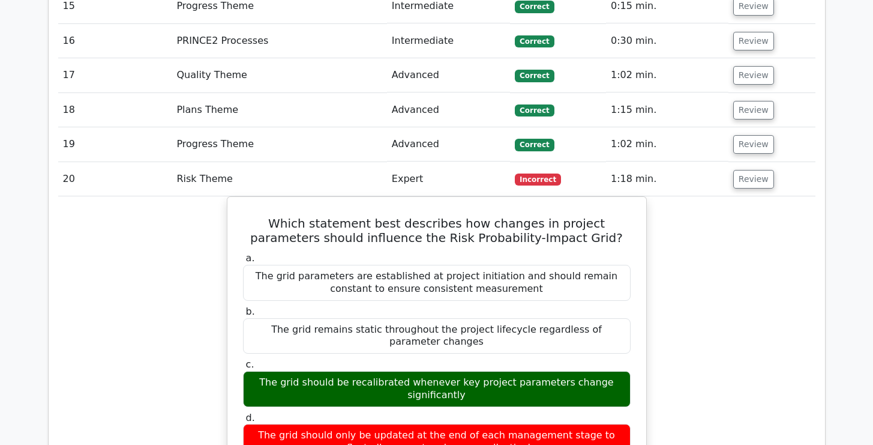
click at [415, 392] on div at bounding box center [415, 392] width 0 height 0
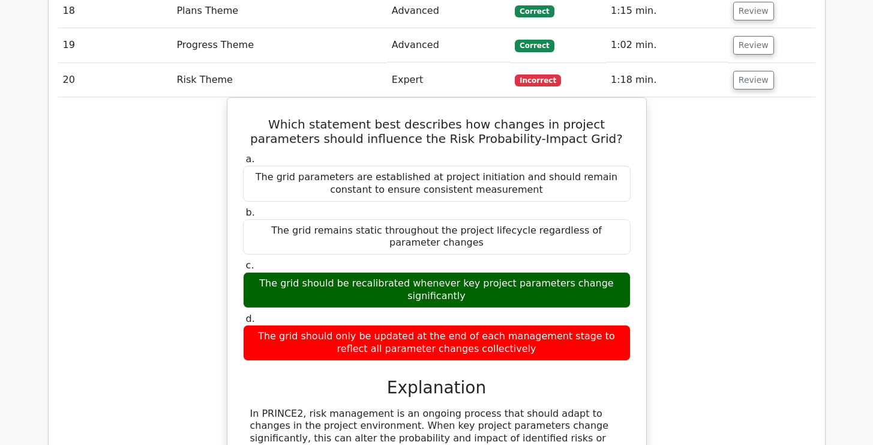
scroll to position [3015, 0]
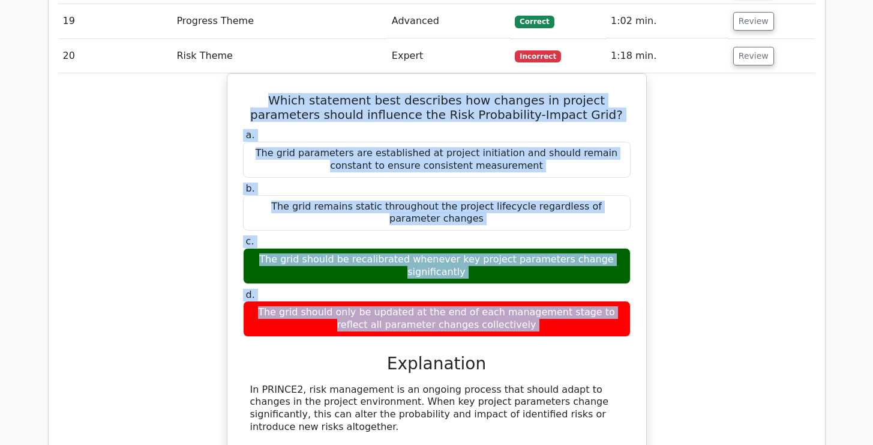
drag, startPoint x: 255, startPoint y: 7, endPoint x: 211, endPoint y: 266, distance: 262.9
click at [211, 266] on div "Which statement best describes how changes in project parameters should influen…" at bounding box center [436, 390] width 757 height 635
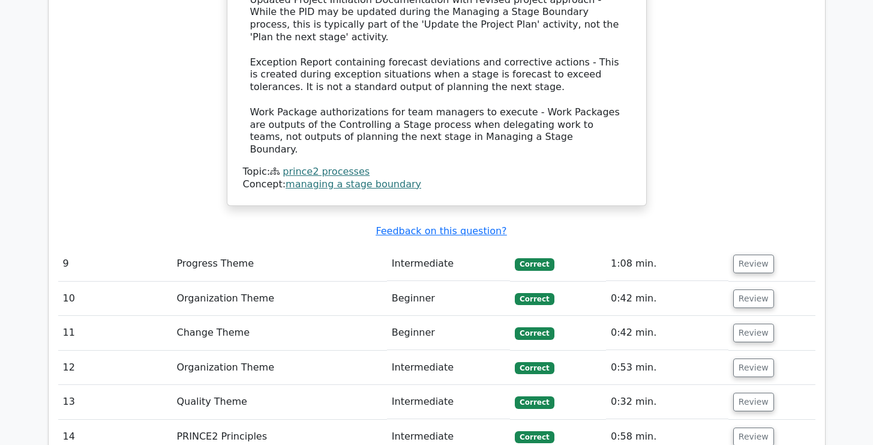
scroll to position [2415, 0]
